Goal: Task Accomplishment & Management: Use online tool/utility

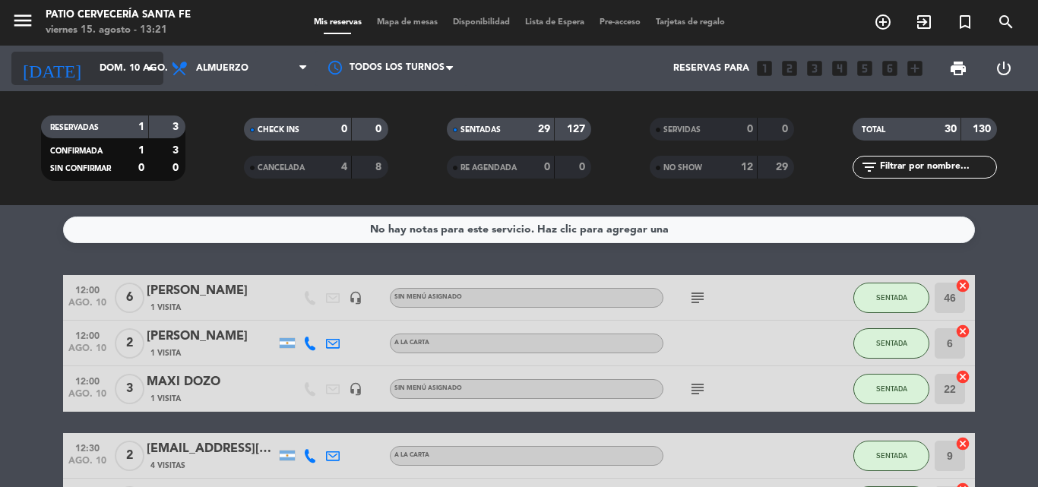
click at [128, 84] on div "[DATE] [DATE] arrow_drop_down" at bounding box center [87, 68] width 152 height 33
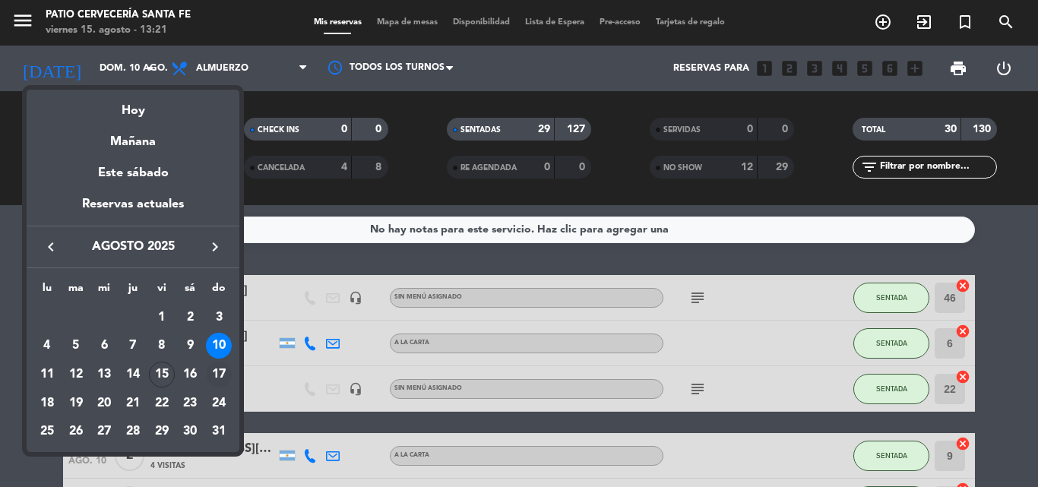
click at [222, 371] on div "17" at bounding box center [219, 375] width 26 height 26
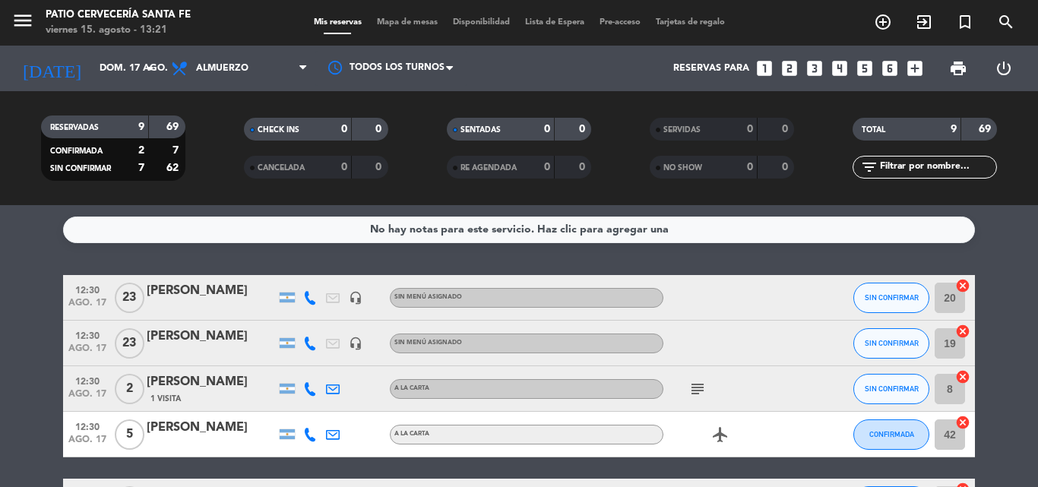
scroll to position [76, 0]
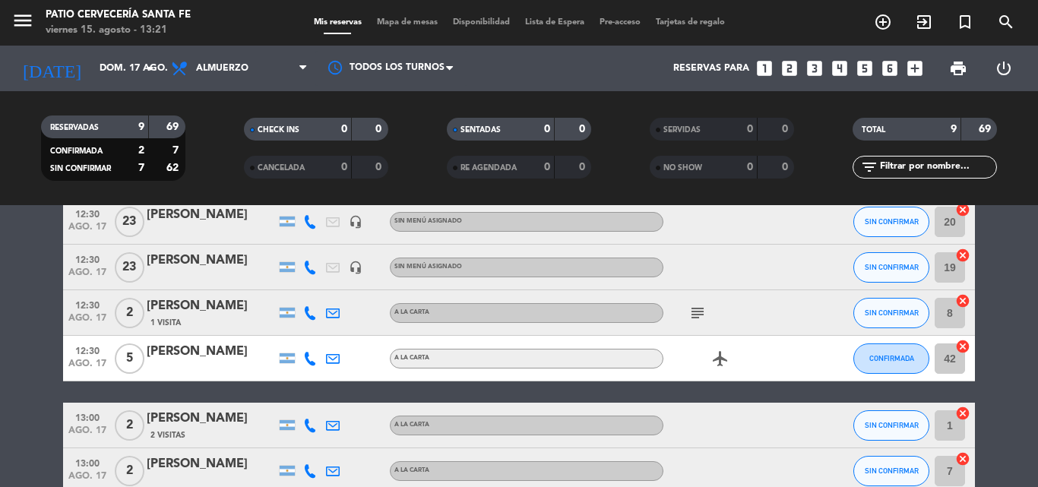
click at [334, 309] on icon at bounding box center [333, 313] width 14 height 14
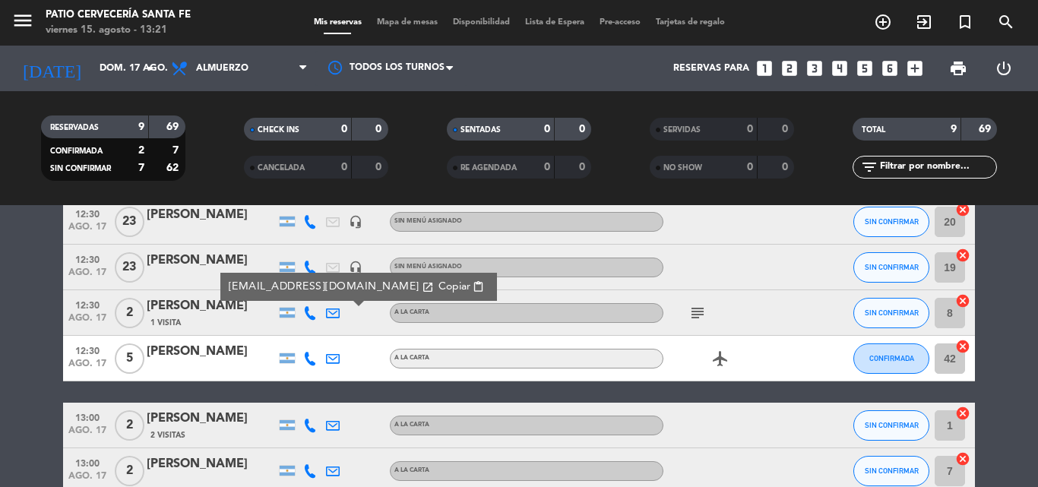
click at [354, 231] on div "headset_mic" at bounding box center [355, 221] width 23 height 45
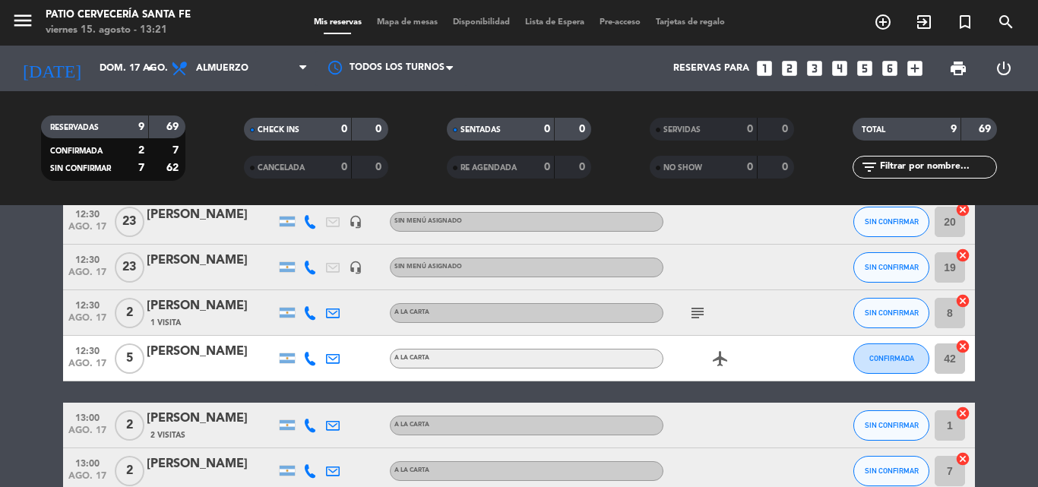
click at [355, 225] on icon "headset_mic" at bounding box center [356, 222] width 14 height 14
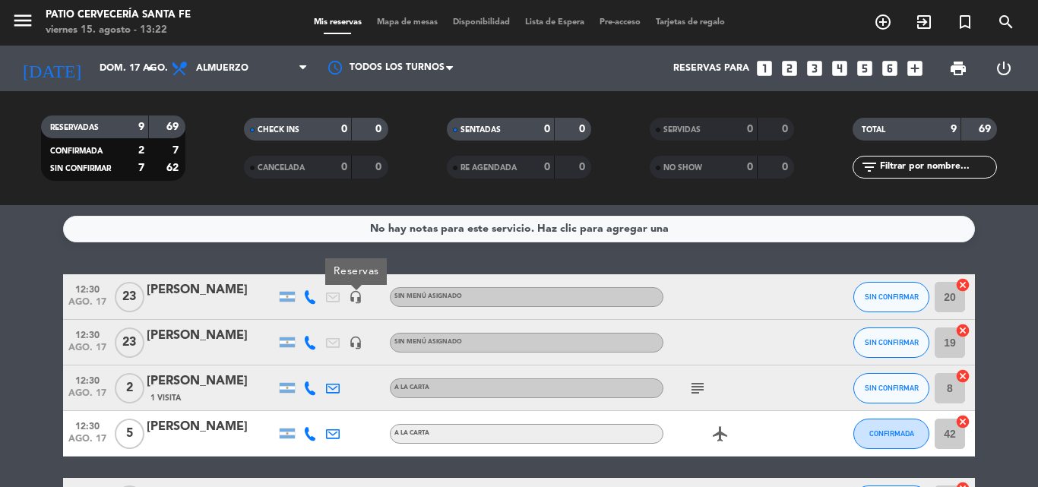
scroll to position [0, 0]
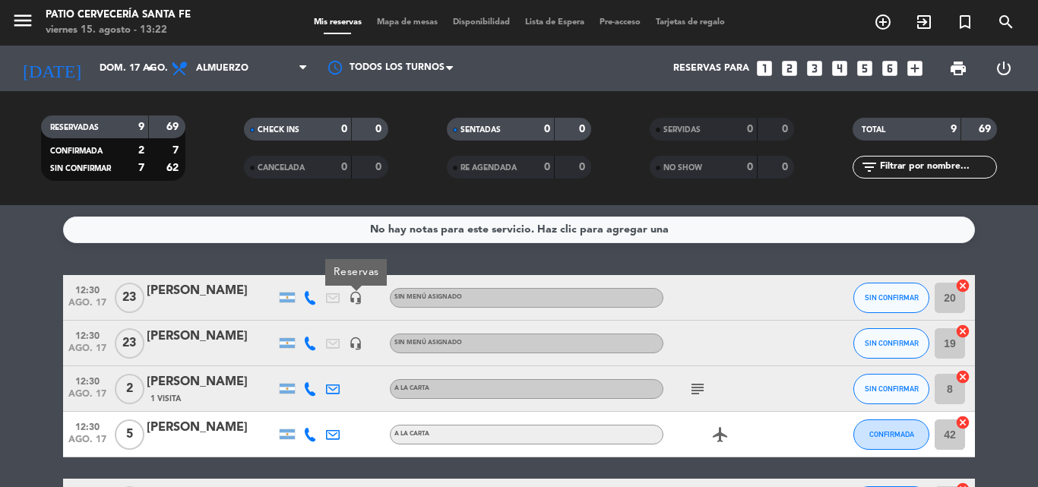
click at [309, 297] on icon at bounding box center [310, 298] width 14 height 14
drag, startPoint x: 52, startPoint y: 253, endPoint x: 58, endPoint y: 235, distance: 19.2
click at [52, 252] on div "No hay notas para este servicio. Haz clic para agregar una 12:30 [DATE] [PERSON…" at bounding box center [519, 346] width 1038 height 282
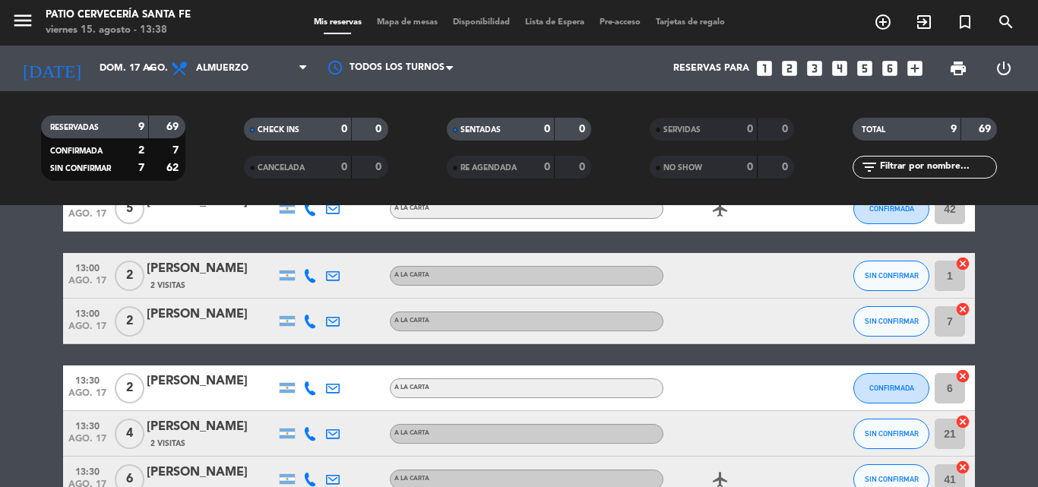
scroll to position [228, 0]
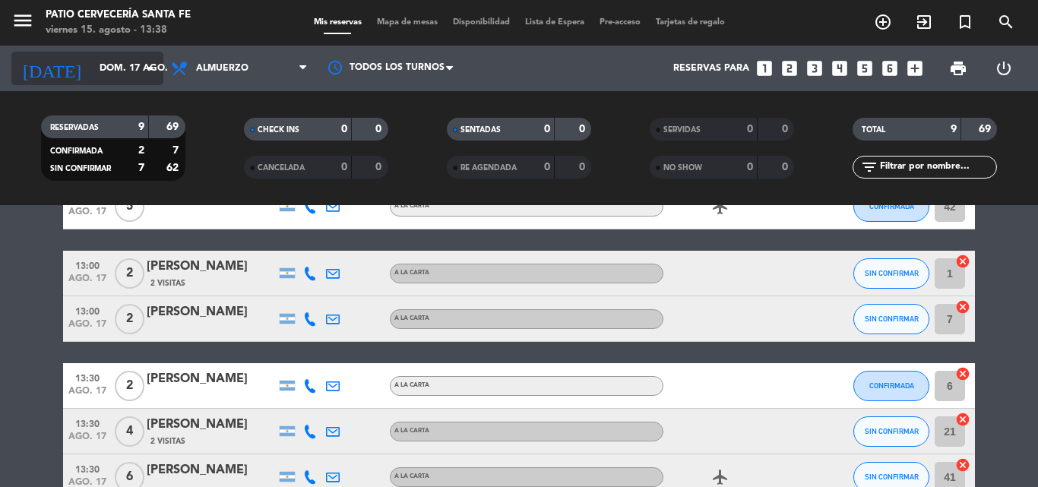
click at [123, 74] on input "dom. 17 ago." at bounding box center [156, 68] width 128 height 26
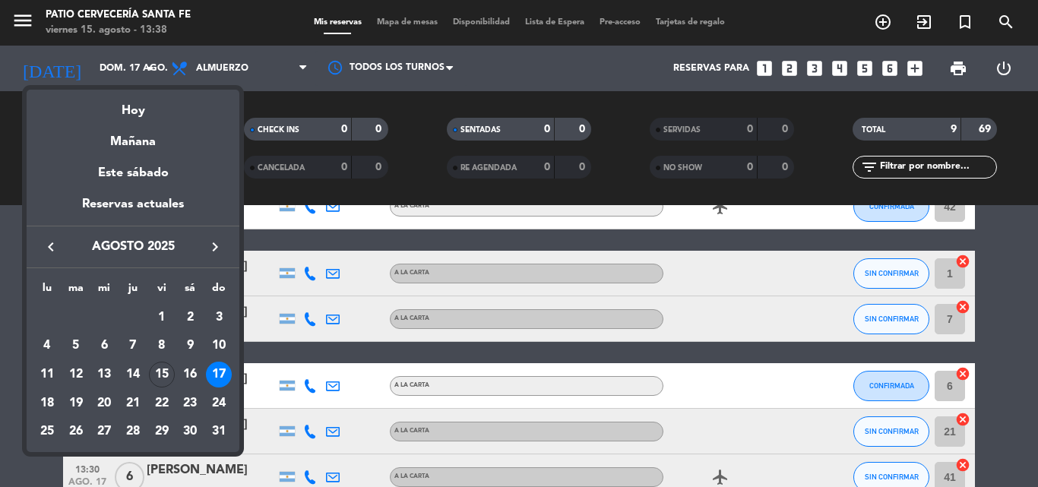
drag, startPoint x: 166, startPoint y: 378, endPoint x: 159, endPoint y: 357, distance: 22.6
click at [165, 375] on div "15" at bounding box center [162, 375] width 26 height 26
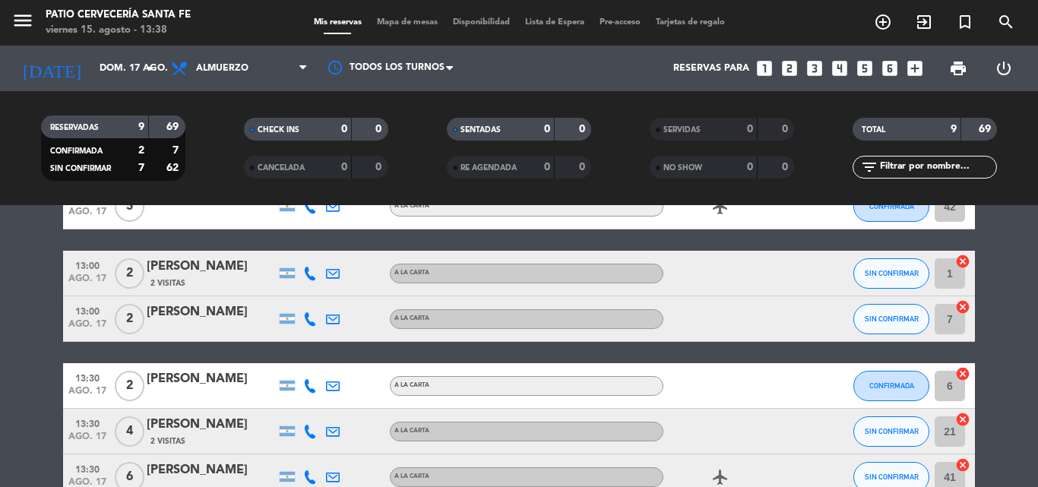
type input "vie. 15 ago."
drag, startPoint x: 259, startPoint y: 50, endPoint x: 266, endPoint y: 106, distance: 56.6
click at [259, 52] on div "Todos los servicios Almuerzo Cena Almuerzo Todos los servicios Almuerzo Cena" at bounding box center [239, 69] width 152 height 46
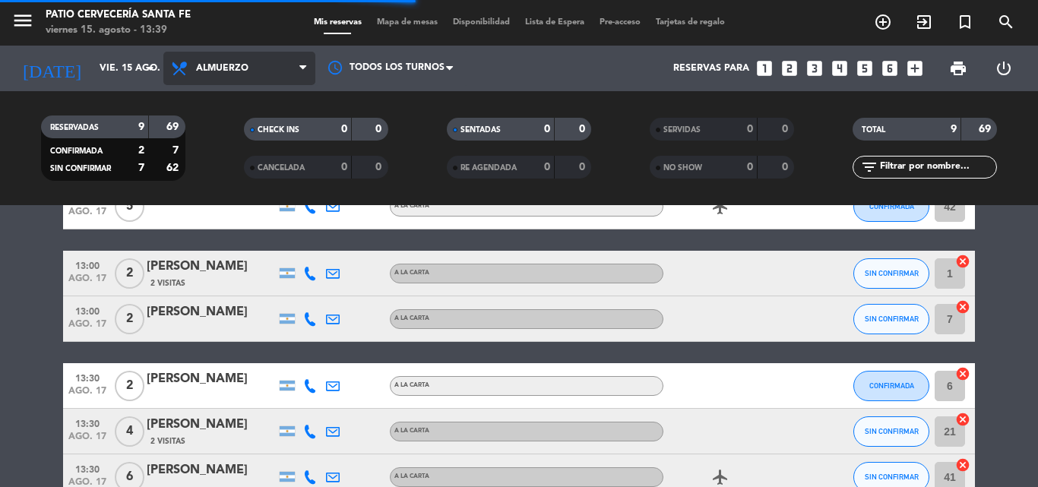
scroll to position [0, 0]
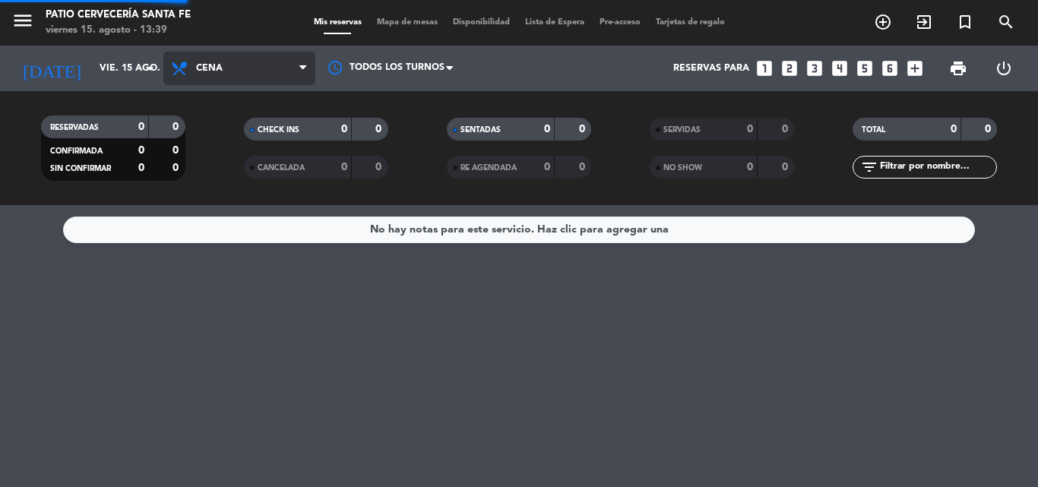
click at [275, 167] on div "menu Patio Cervecería Santa [PERSON_NAME][DATE] 15. agosto - 13:39 Mis reservas…" at bounding box center [519, 102] width 1038 height 205
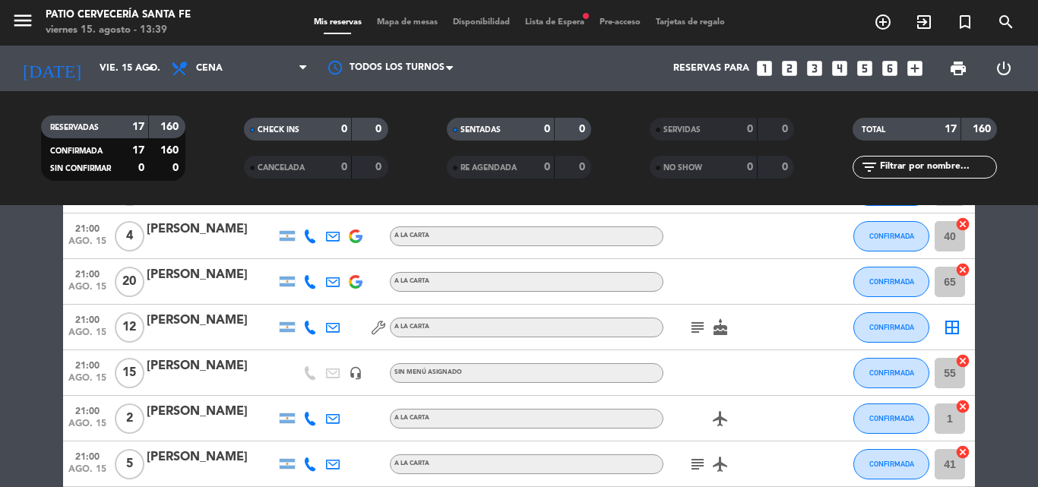
scroll to position [608, 0]
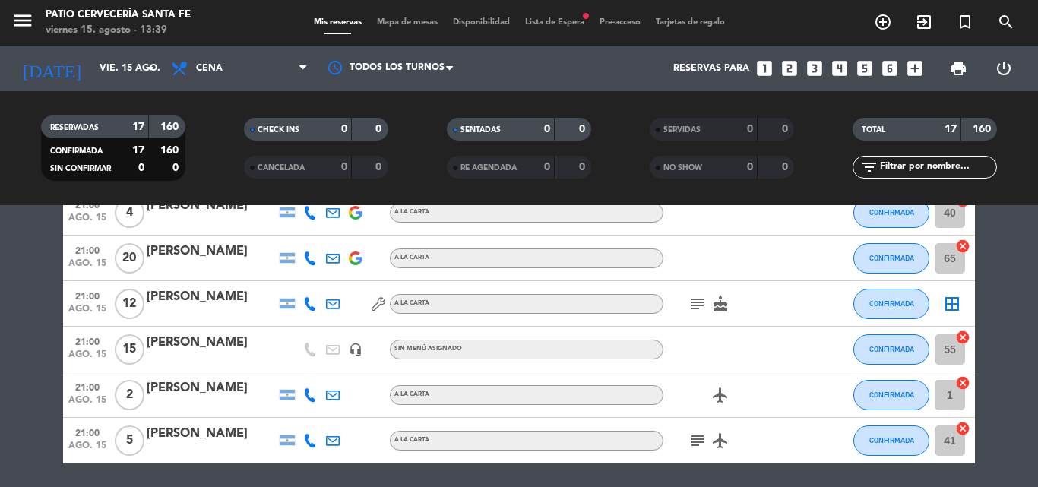
click at [702, 305] on icon "subject" at bounding box center [697, 304] width 18 height 18
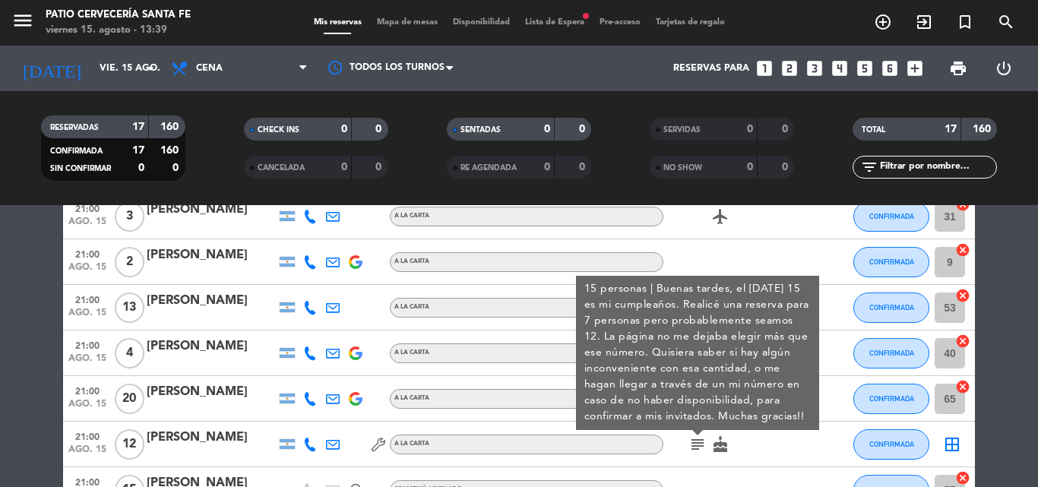
scroll to position [456, 0]
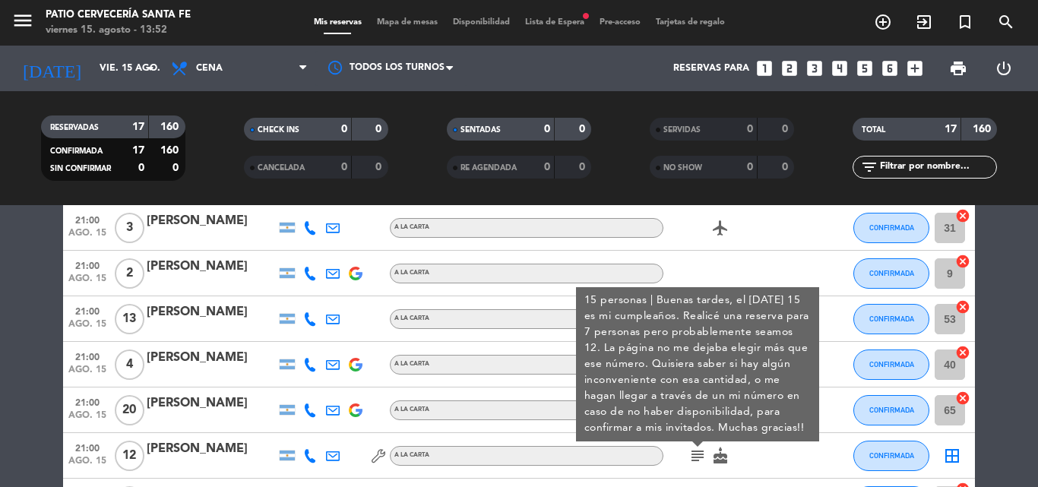
click at [203, 185] on div "RESERVADAS 17 160 CONFIRMADA 17 160 SIN CONFIRMAR 0 0" at bounding box center [112, 148] width 203 height 84
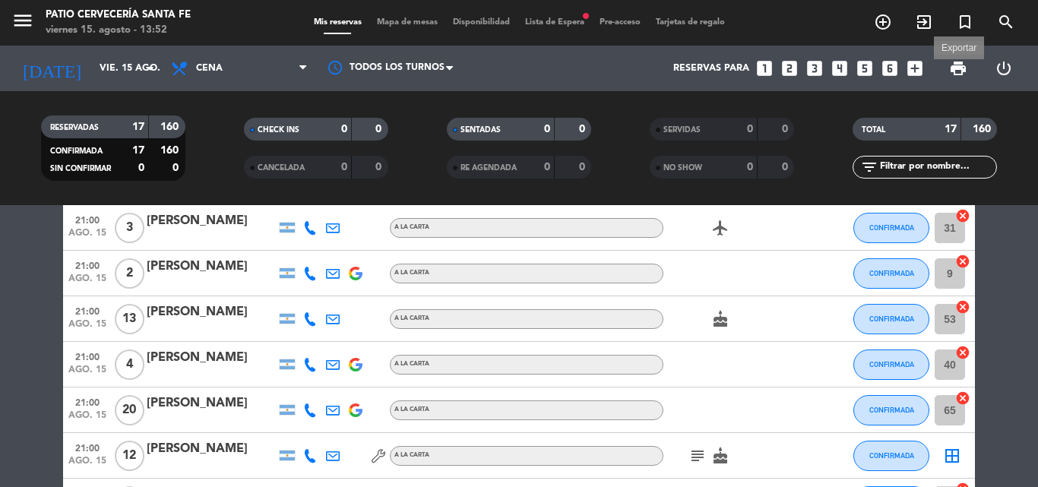
click at [961, 64] on span "print" at bounding box center [958, 68] width 18 height 18
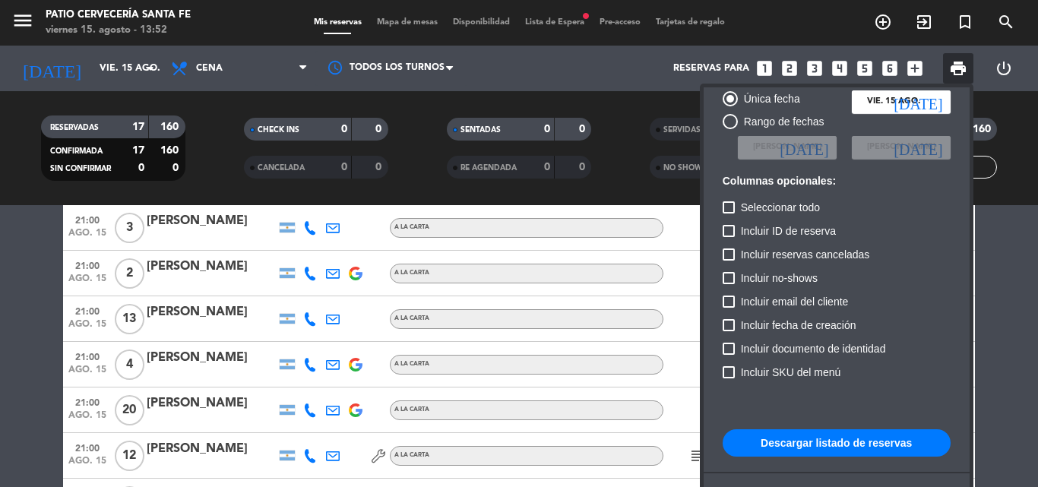
scroll to position [93, 0]
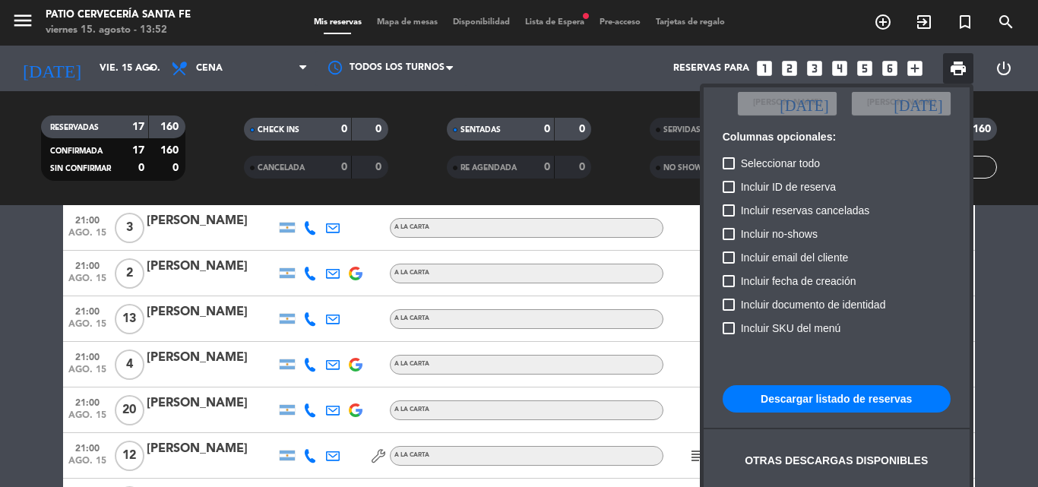
click at [845, 398] on button "Descargar listado de reservas" at bounding box center [836, 398] width 228 height 27
drag, startPoint x: 852, startPoint y: 401, endPoint x: 799, endPoint y: 1, distance: 403.8
click at [943, 84] on exports-control "print Exportar listado de reservas Única fecha [DATE] [DATE] Rango de fechas El…" at bounding box center [958, 68] width 30 height 30
drag, startPoint x: 237, startPoint y: 190, endPoint x: 217, endPoint y: 141, distance: 52.8
click at [236, 190] on div at bounding box center [519, 243] width 1038 height 487
